Goal: Find specific page/section: Find specific page/section

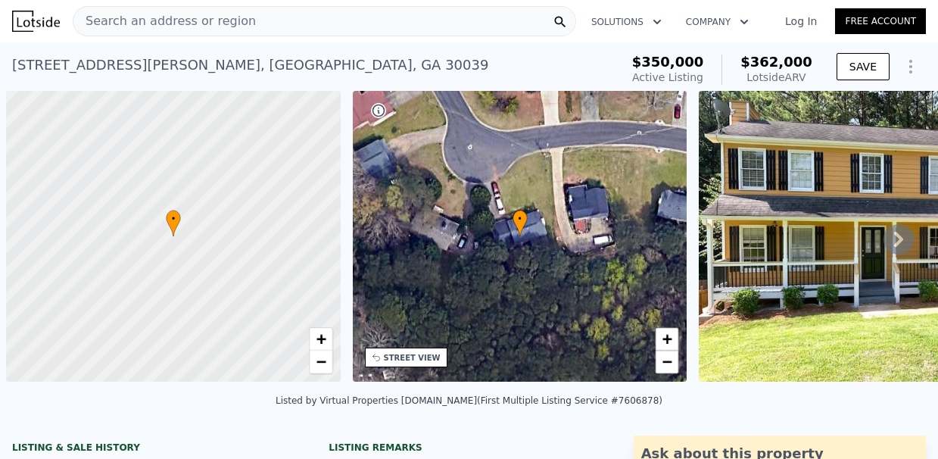
scroll to position [0, 6]
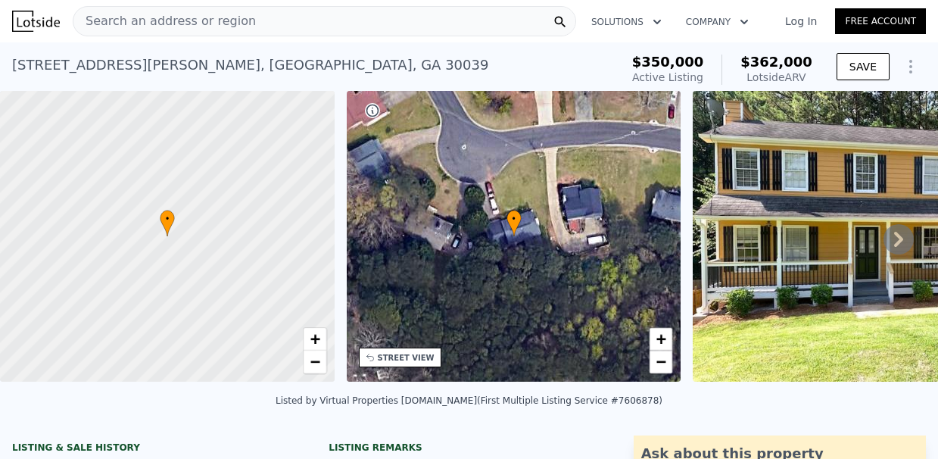
click at [240, 18] on div "Search an address or region" at bounding box center [324, 21] width 503 height 30
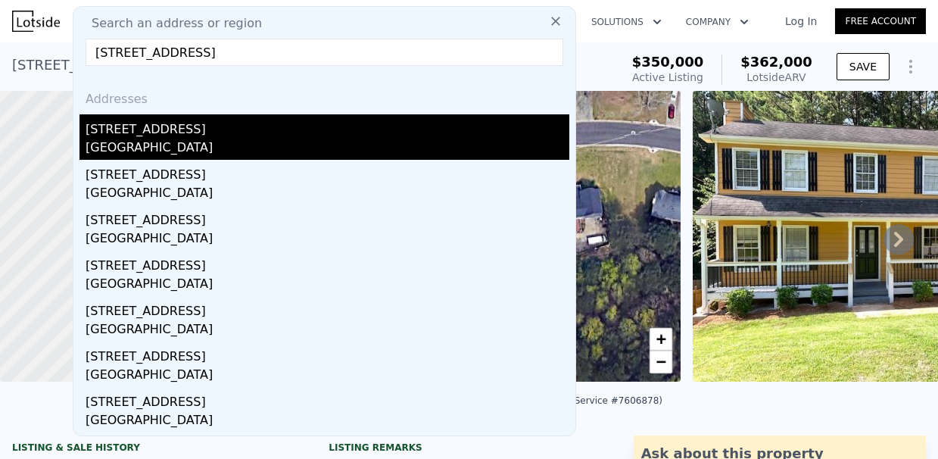
type input "[STREET_ADDRESS]"
click at [208, 143] on div "[GEOGRAPHIC_DATA]" at bounding box center [328, 148] width 484 height 21
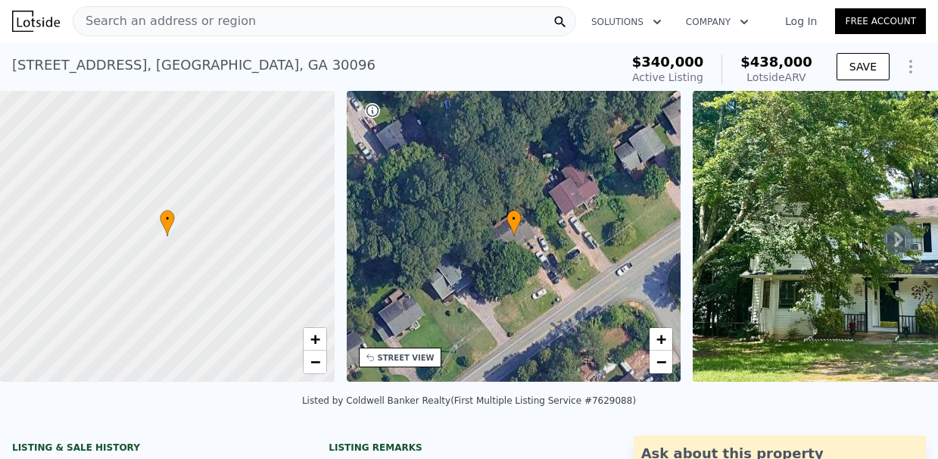
click at [268, 26] on div "Search an address or region" at bounding box center [324, 21] width 503 height 30
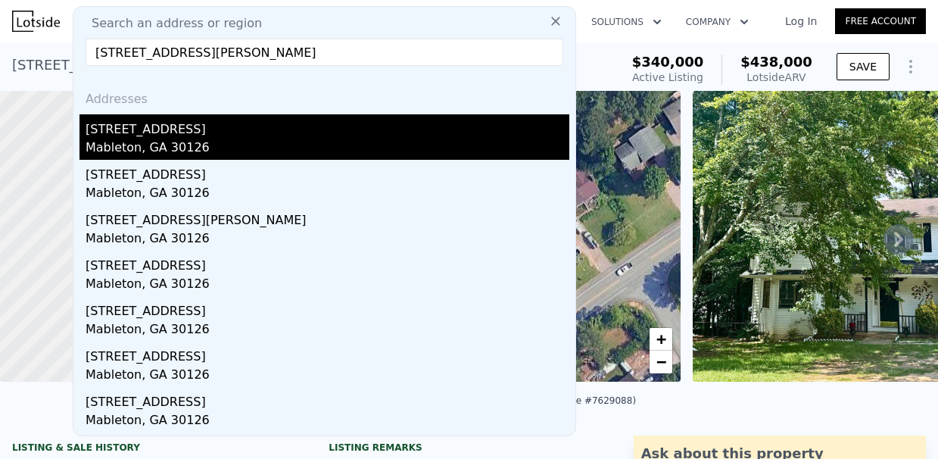
type input "[STREET_ADDRESS][PERSON_NAME]"
click at [233, 134] on div "[STREET_ADDRESS]" at bounding box center [328, 126] width 484 height 24
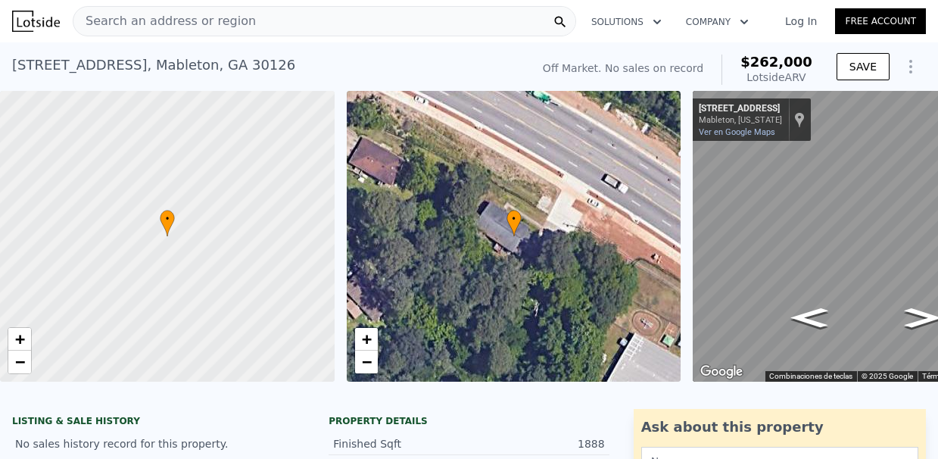
click at [154, 32] on div "Search an address or region" at bounding box center [164, 21] width 182 height 29
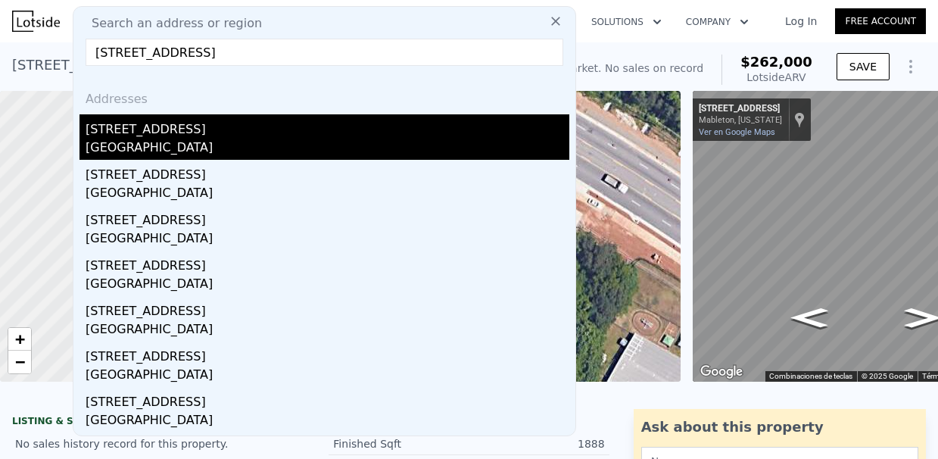
type input "[STREET_ADDRESS]"
